Goal: Obtain resource: Obtain resource

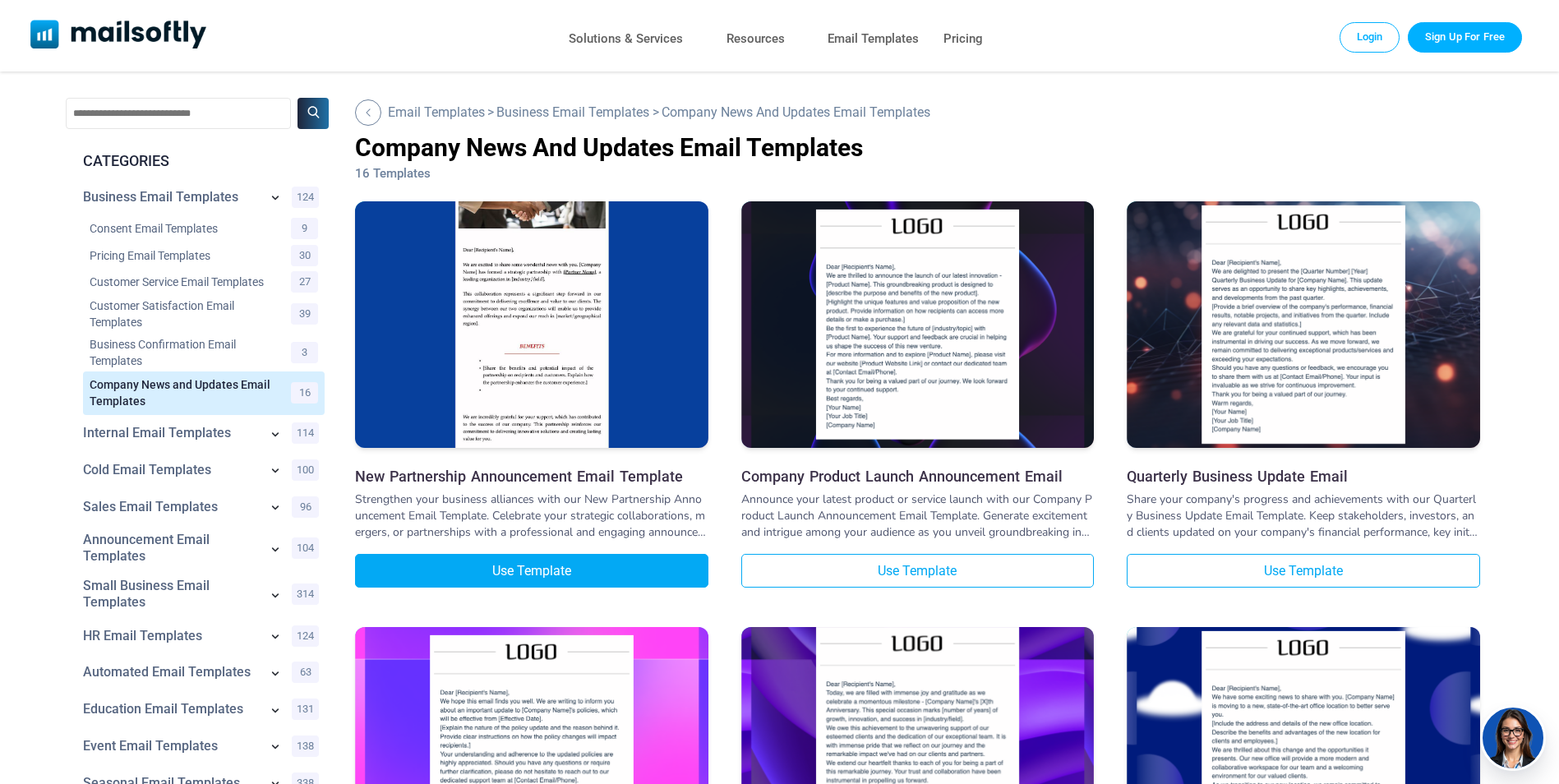
click at [575, 573] on link "Use Template" at bounding box center [531, 571] width 353 height 34
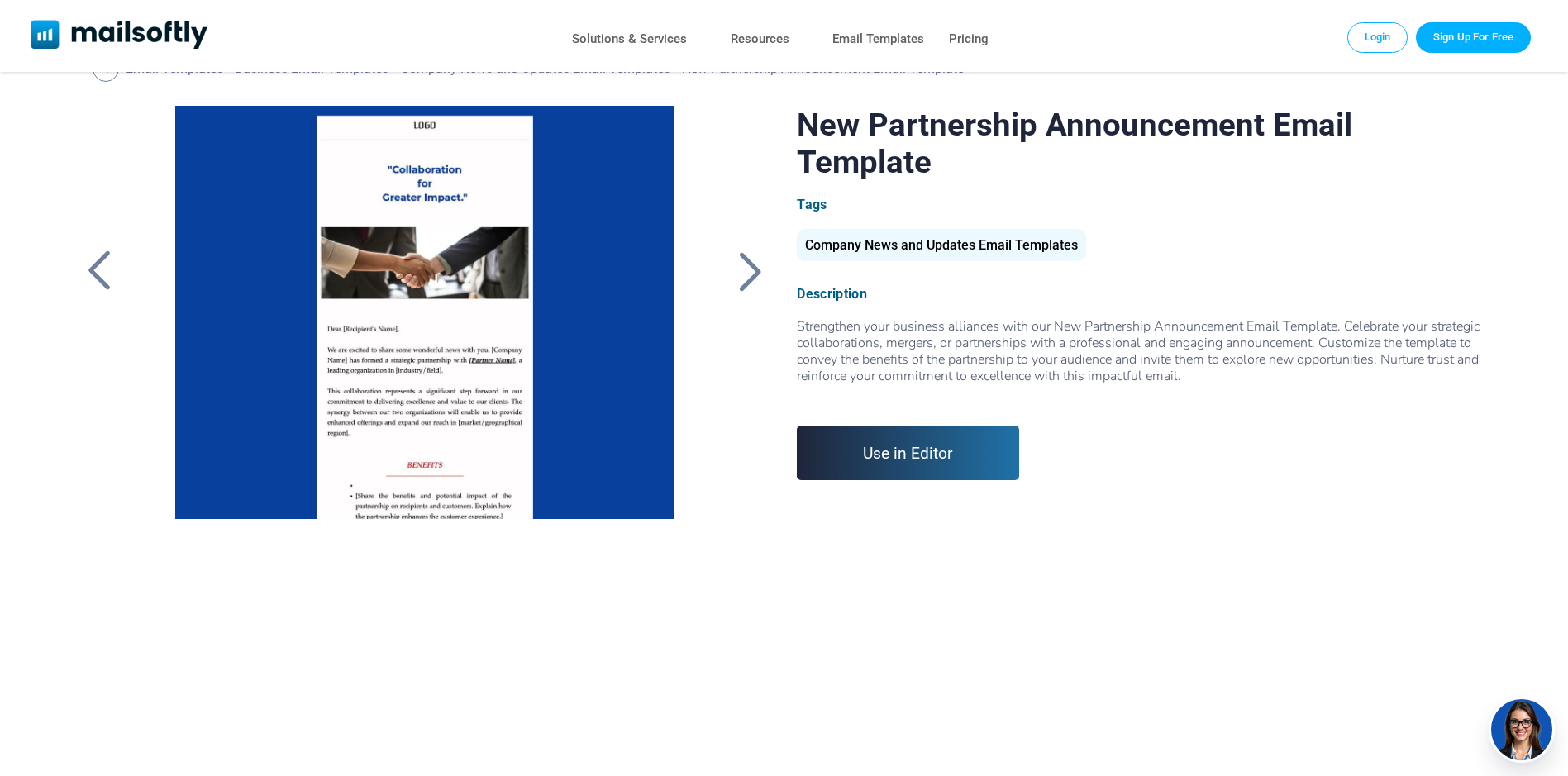
scroll to position [83, 0]
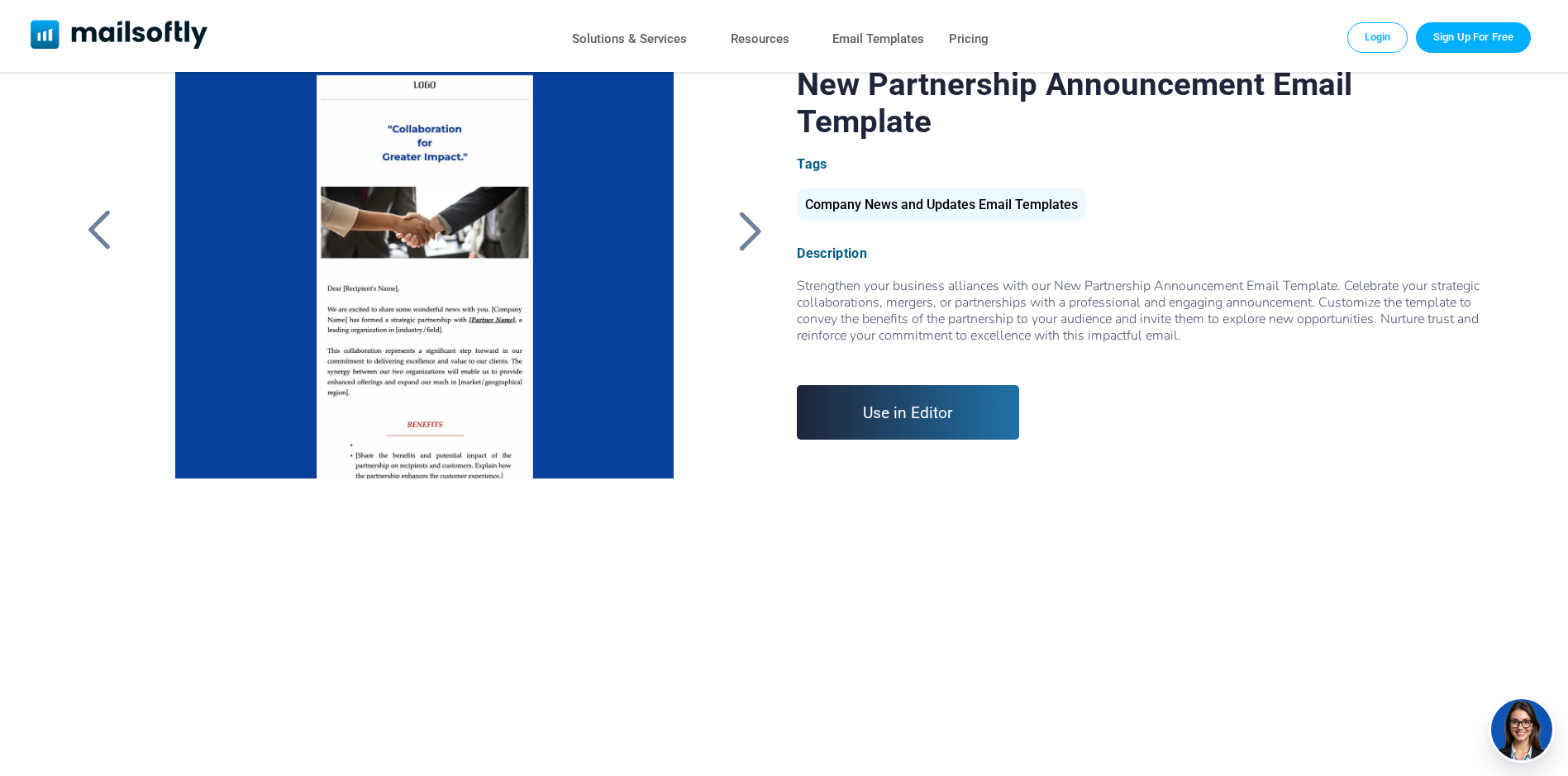
click at [895, 385] on link "Use in Editor" at bounding box center [907, 412] width 222 height 55
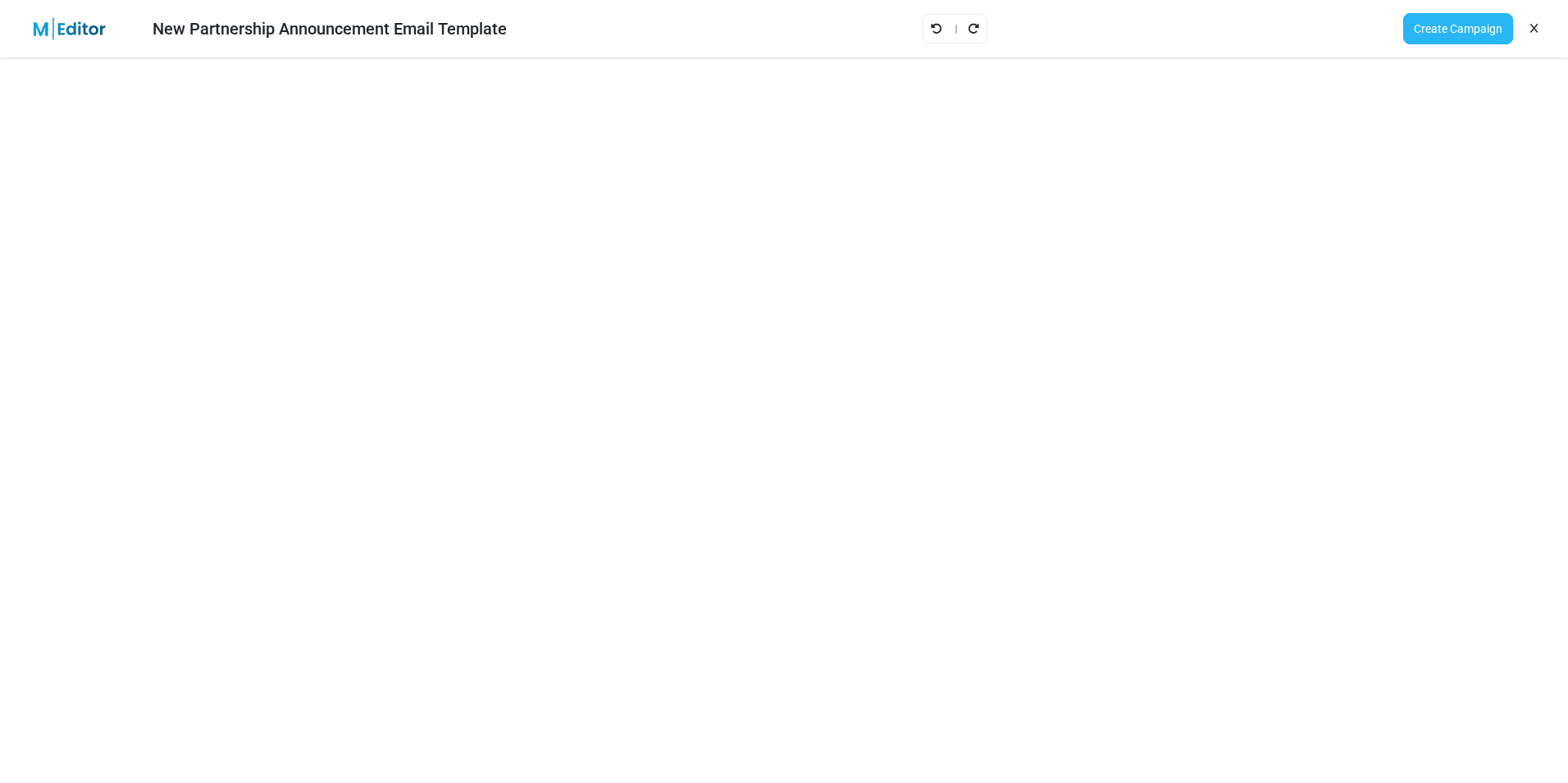
click at [1449, 35] on link "Create Campaign" at bounding box center [1459, 28] width 110 height 31
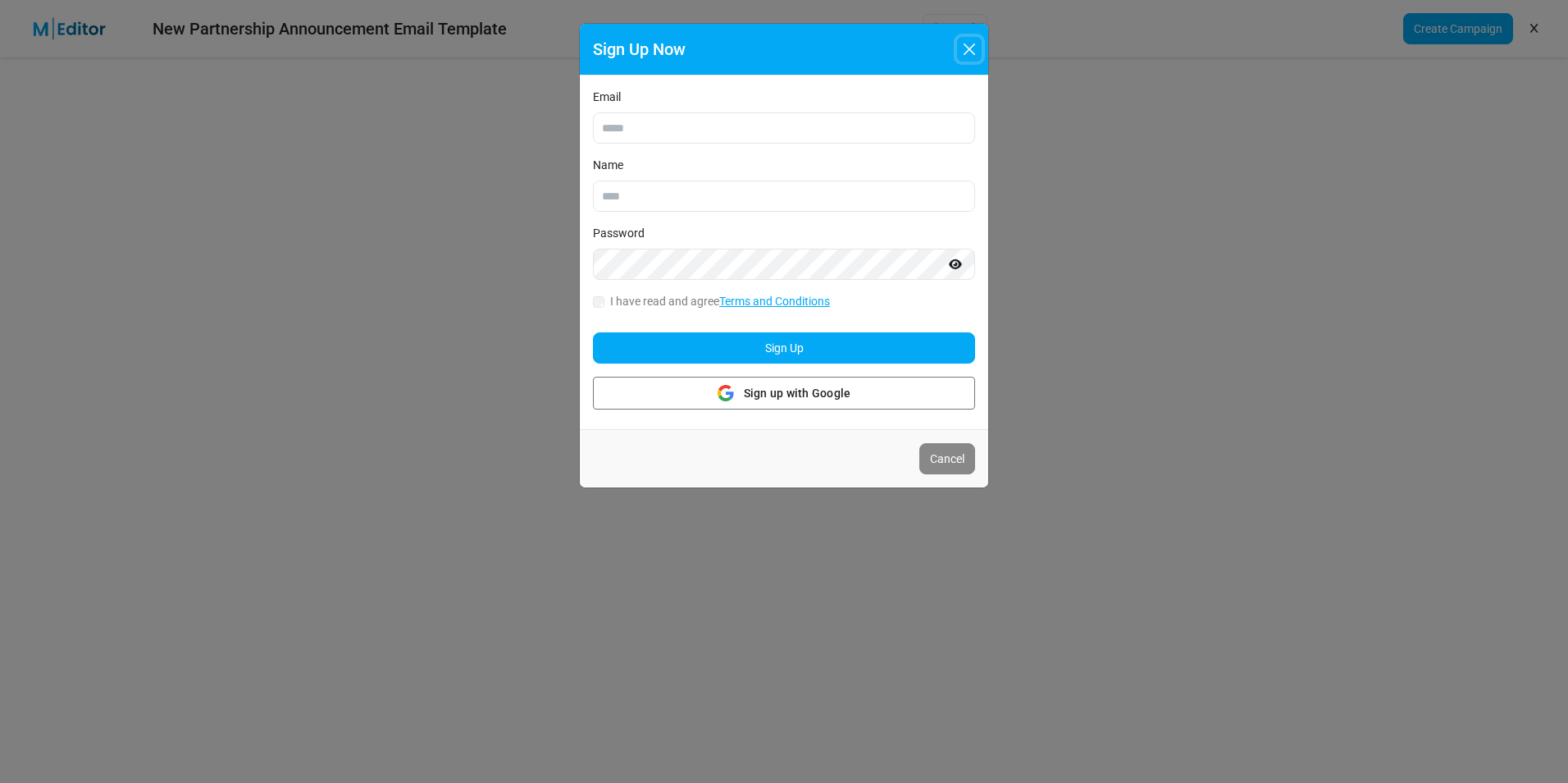
click at [967, 42] on button "Close" at bounding box center [969, 49] width 25 height 25
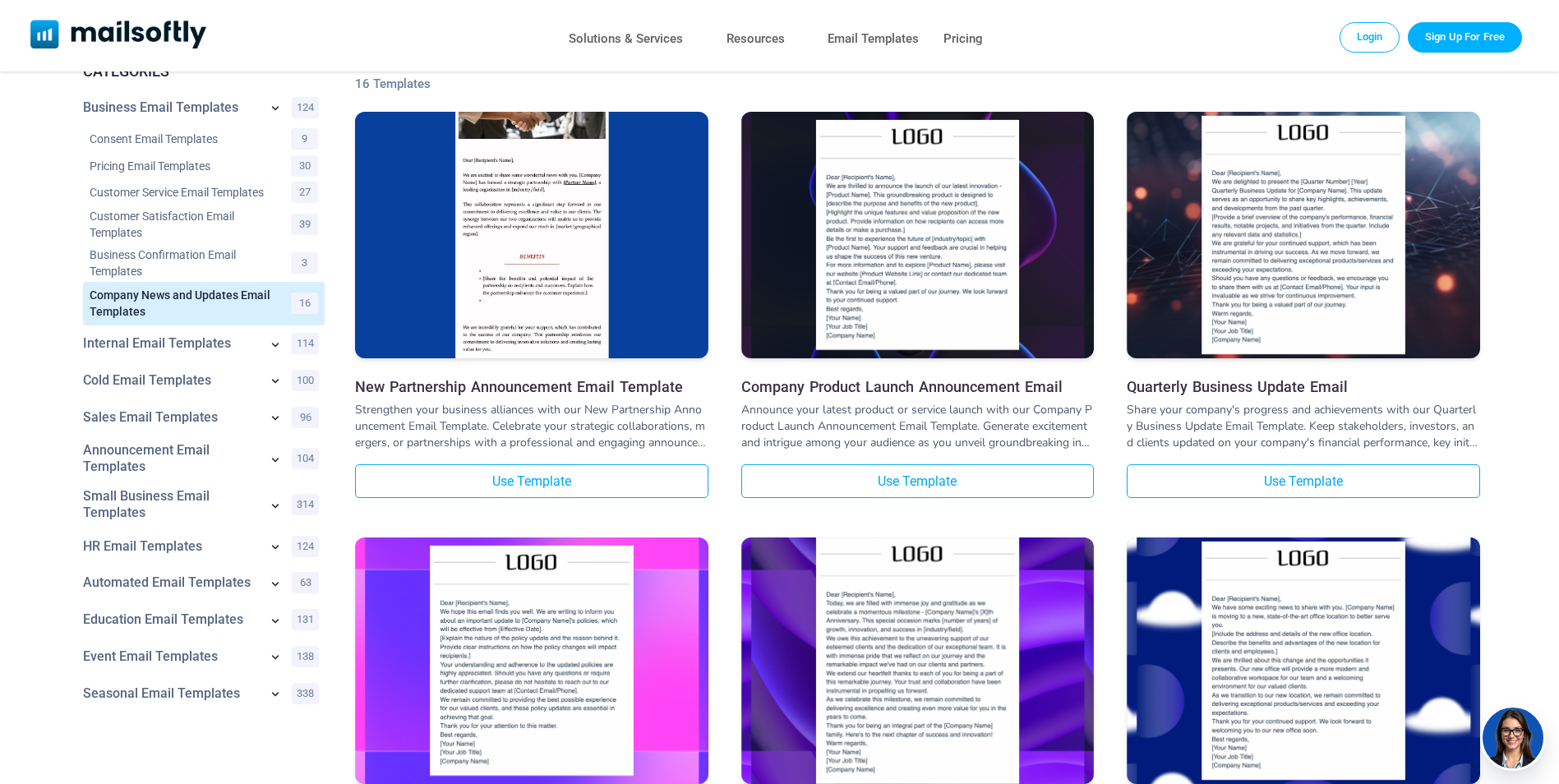
scroll to position [82, 0]
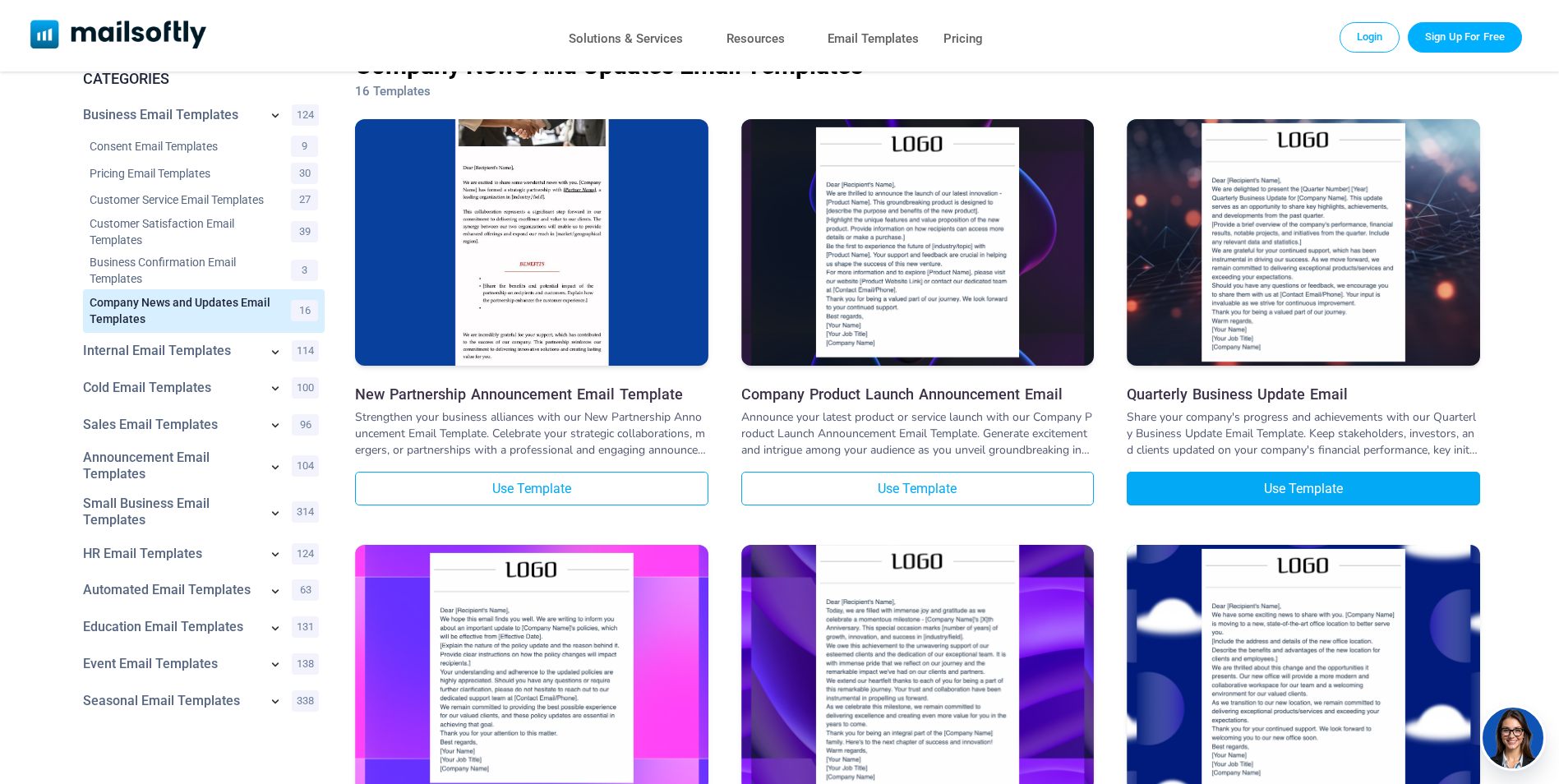
click at [1335, 486] on link "Use Template" at bounding box center [1304, 489] width 353 height 34
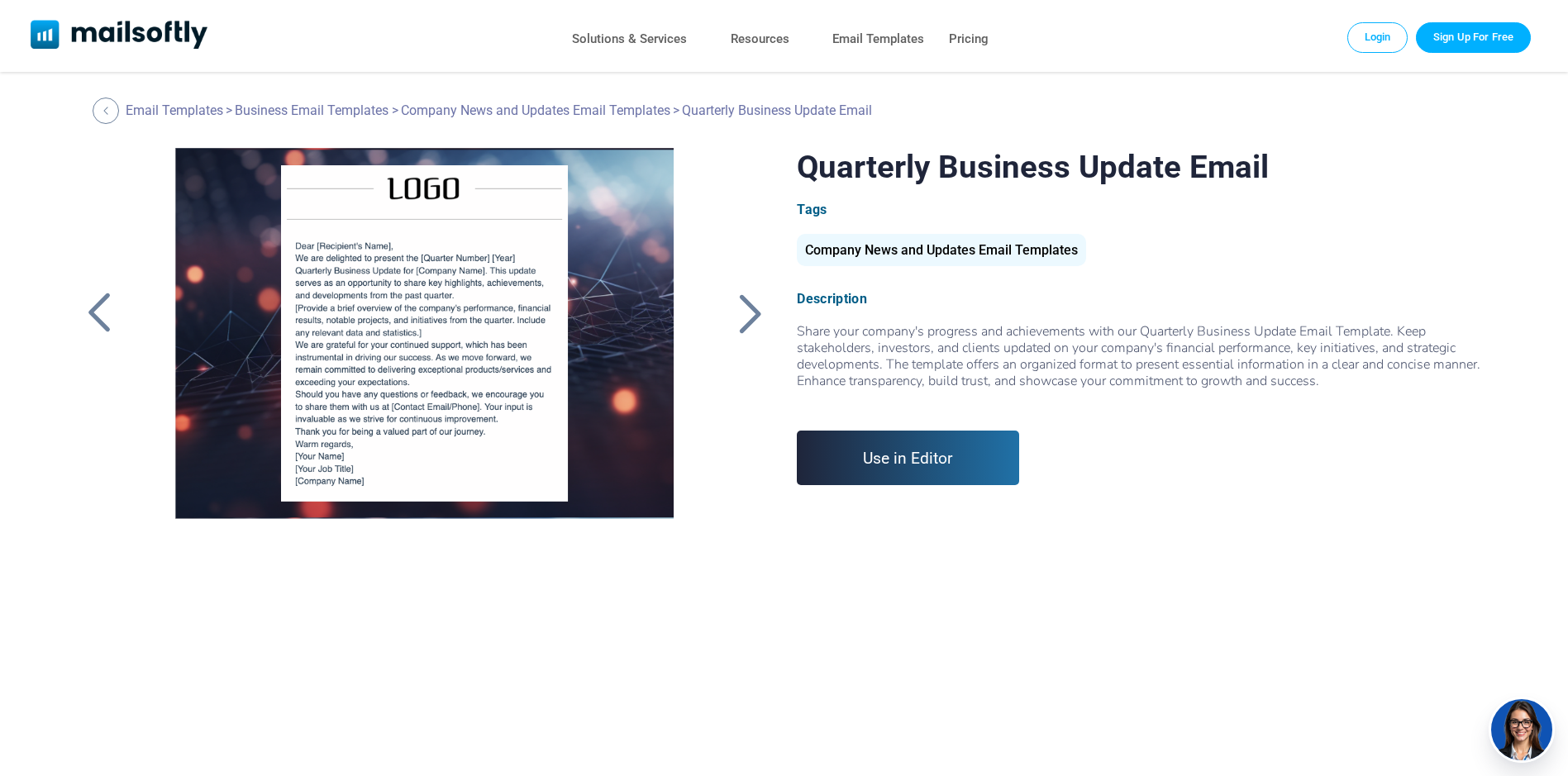
click at [928, 445] on link "Use in Editor" at bounding box center [907, 458] width 222 height 55
